Goal: Find specific page/section: Find specific page/section

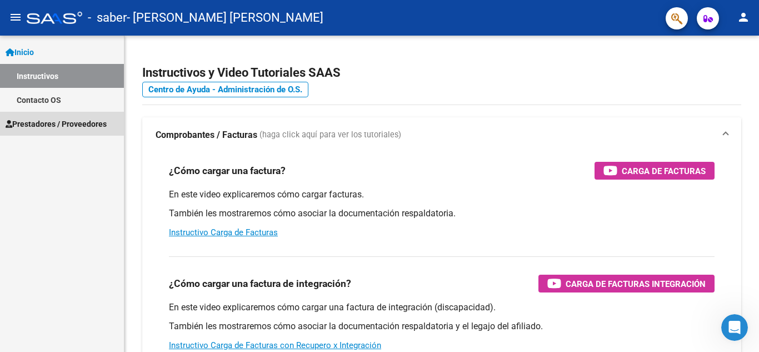
click at [104, 121] on span "Prestadores / Proveedores" at bounding box center [56, 124] width 101 height 12
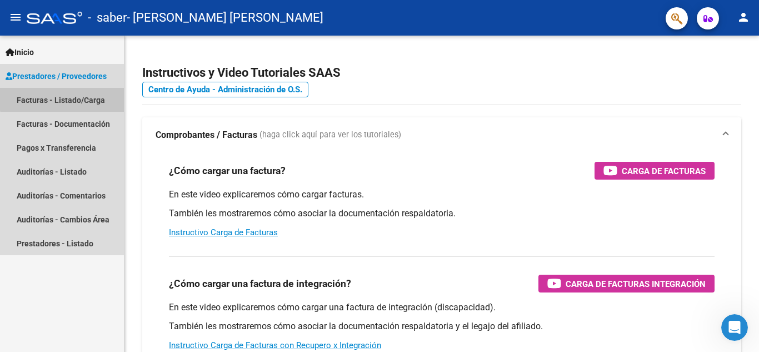
click at [91, 97] on link "Facturas - Listado/Carga" at bounding box center [62, 100] width 124 height 24
click at [91, 102] on link "Facturas - Listado/Carga" at bounding box center [62, 100] width 124 height 24
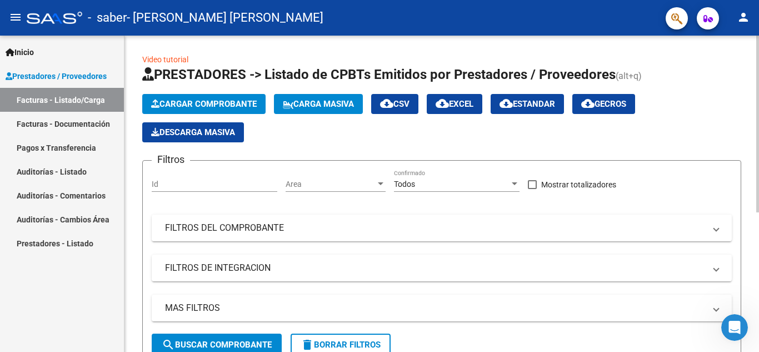
scroll to position [250, 0]
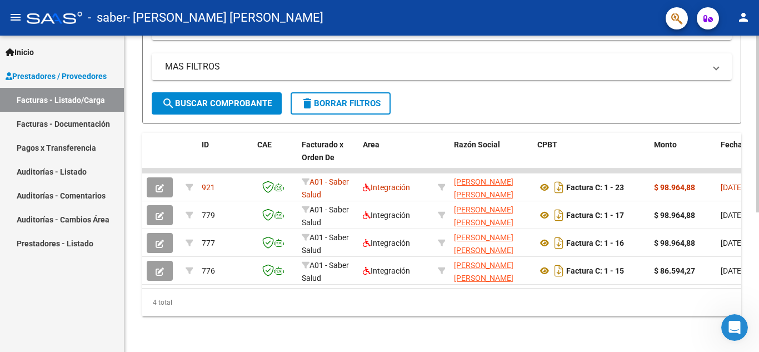
click at [758, 346] on div at bounding box center [757, 194] width 3 height 316
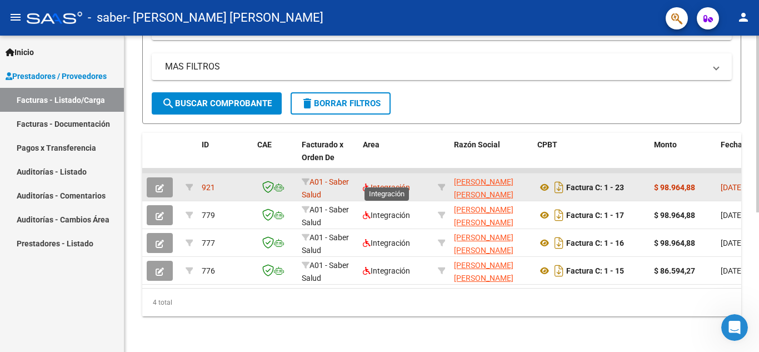
click at [408, 183] on span "Integración" at bounding box center [386, 187] width 47 height 9
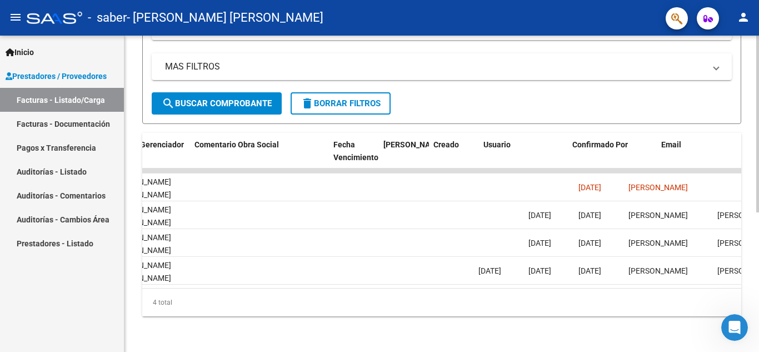
scroll to position [0, 1743]
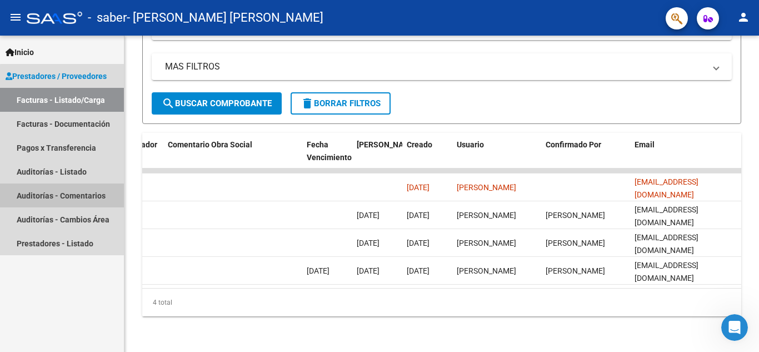
click at [104, 192] on link "Auditorías - Comentarios" at bounding box center [62, 195] width 124 height 24
